Goal: Information Seeking & Learning: Check status

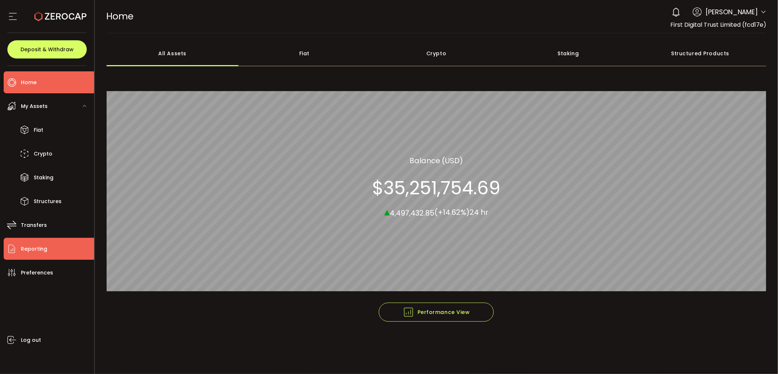
click at [32, 243] on li "Reporting" at bounding box center [49, 249] width 91 height 22
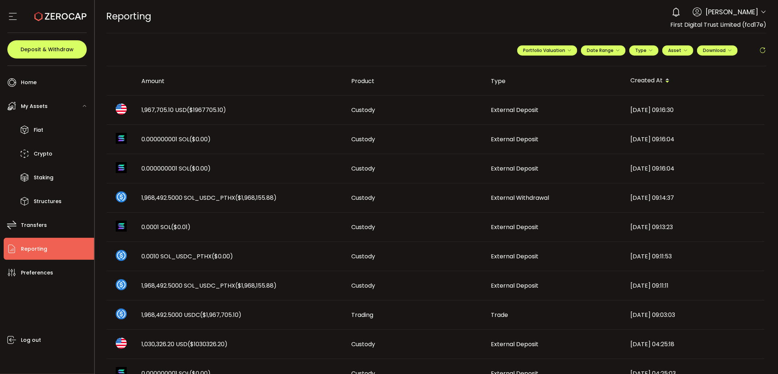
click at [153, 111] on span "1,967,705.10 USD ($1967705.10)" at bounding box center [184, 110] width 85 height 8
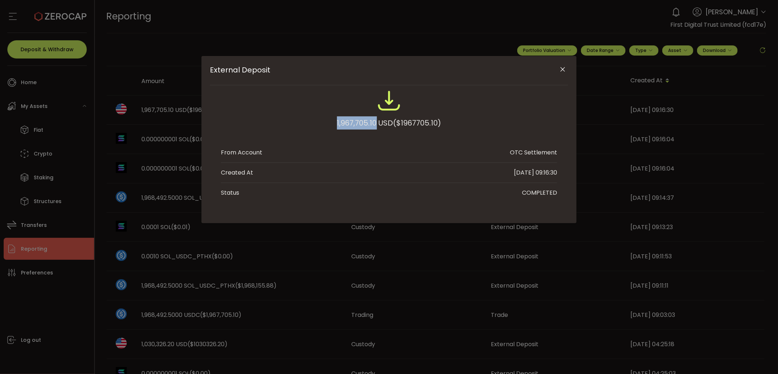
drag, startPoint x: 321, startPoint y: 120, endPoint x: 376, endPoint y: 123, distance: 55.1
click at [376, 123] on div "1,967,705.10 USD ($1967705.10)" at bounding box center [389, 113] width 336 height 48
copy div "1,967,705.10"
click at [322, 269] on div "External Deposit 1,967,705.10 USD ($1967705.10) From Account OTC Settlement Cre…" at bounding box center [389, 187] width 778 height 374
click at [566, 70] on icon "Close" at bounding box center [563, 69] width 7 height 7
